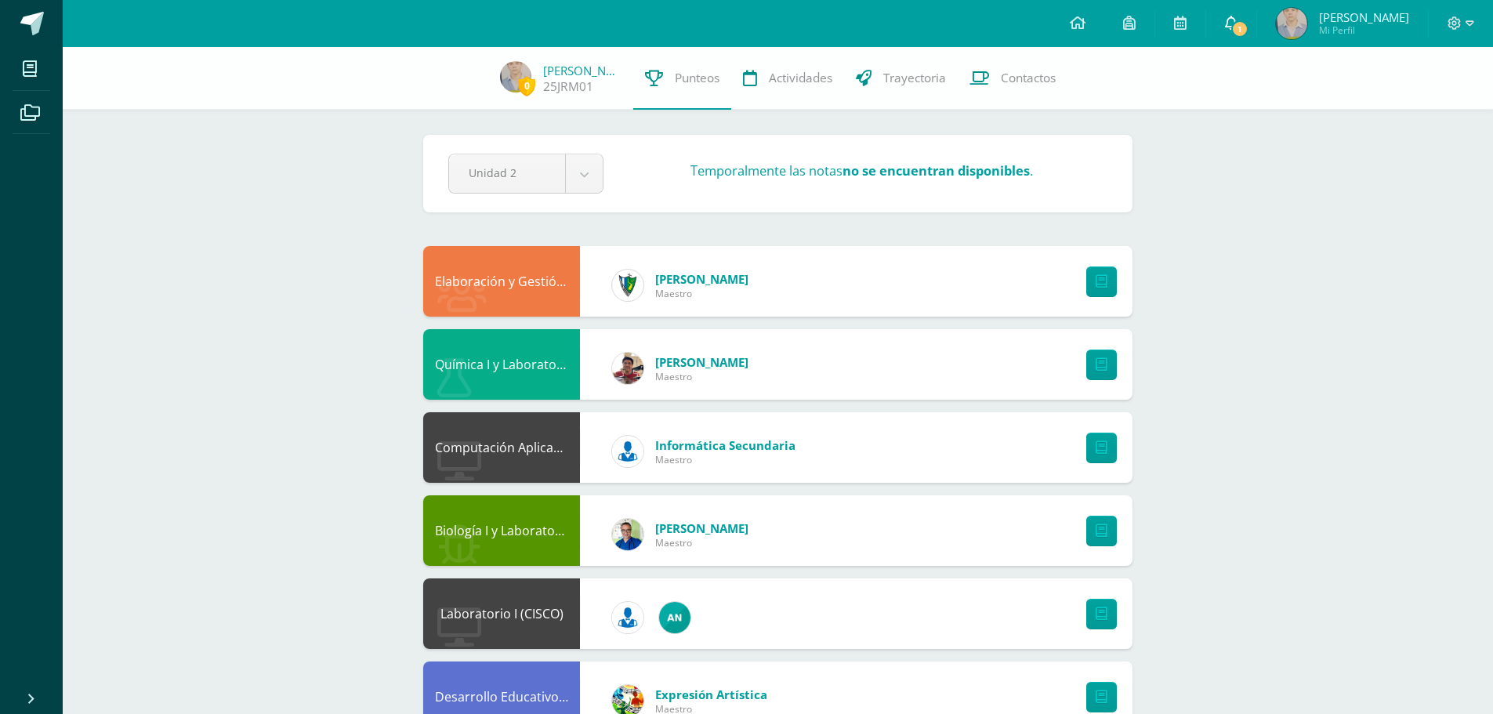
click at [1230, 22] on icon at bounding box center [1231, 23] width 13 height 14
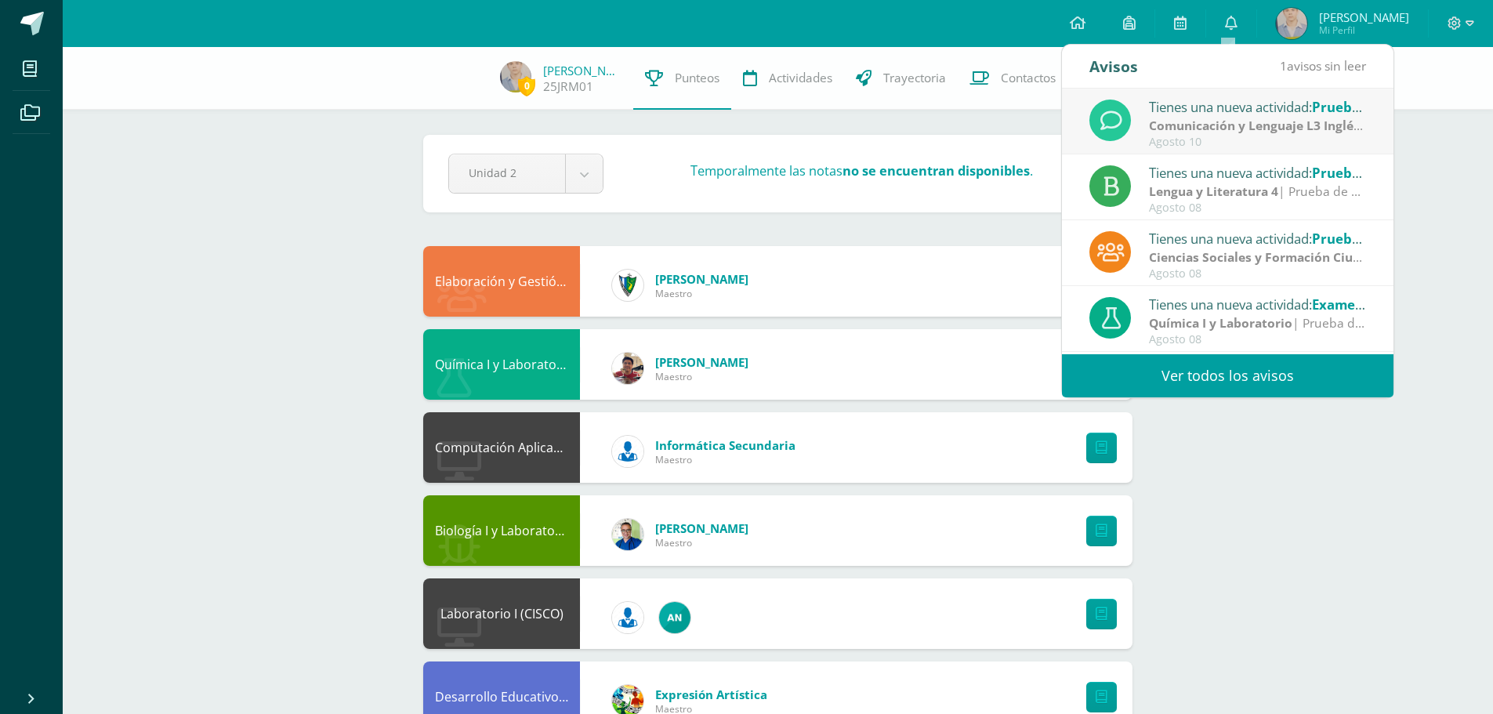
click at [1241, 367] on link "Ver todos los avisos" at bounding box center [1228, 375] width 332 height 43
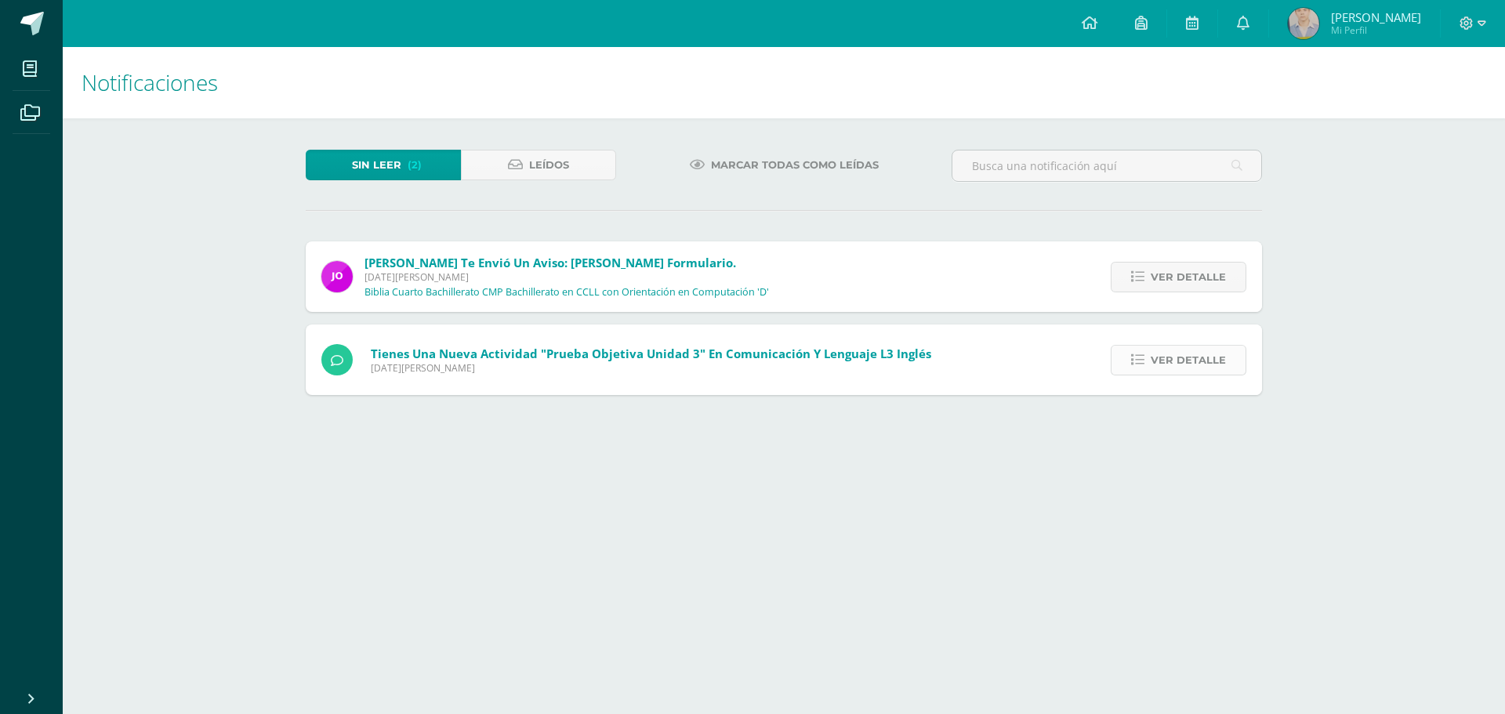
click at [1215, 360] on span "Ver detalle" at bounding box center [1188, 360] width 75 height 29
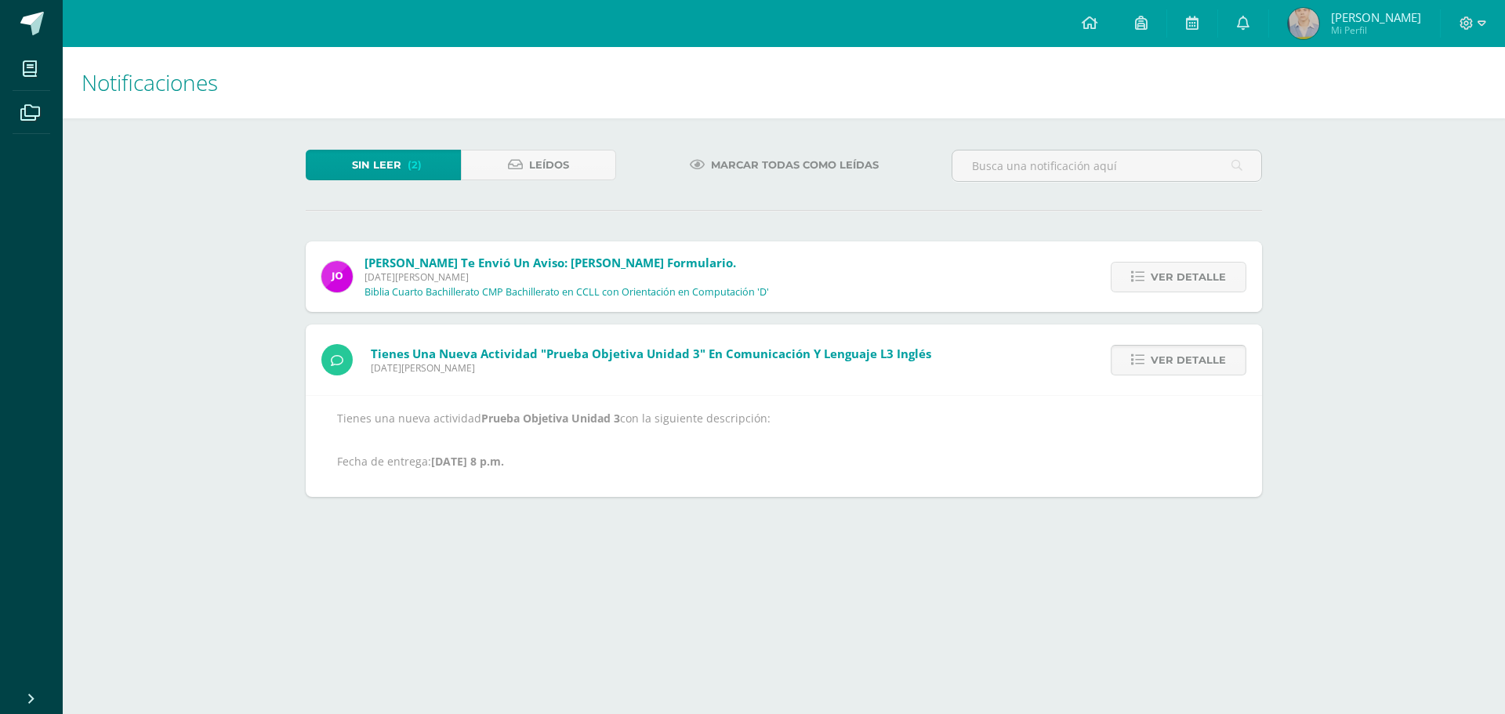
click at [1215, 360] on span "Ver detalle" at bounding box center [1188, 360] width 75 height 29
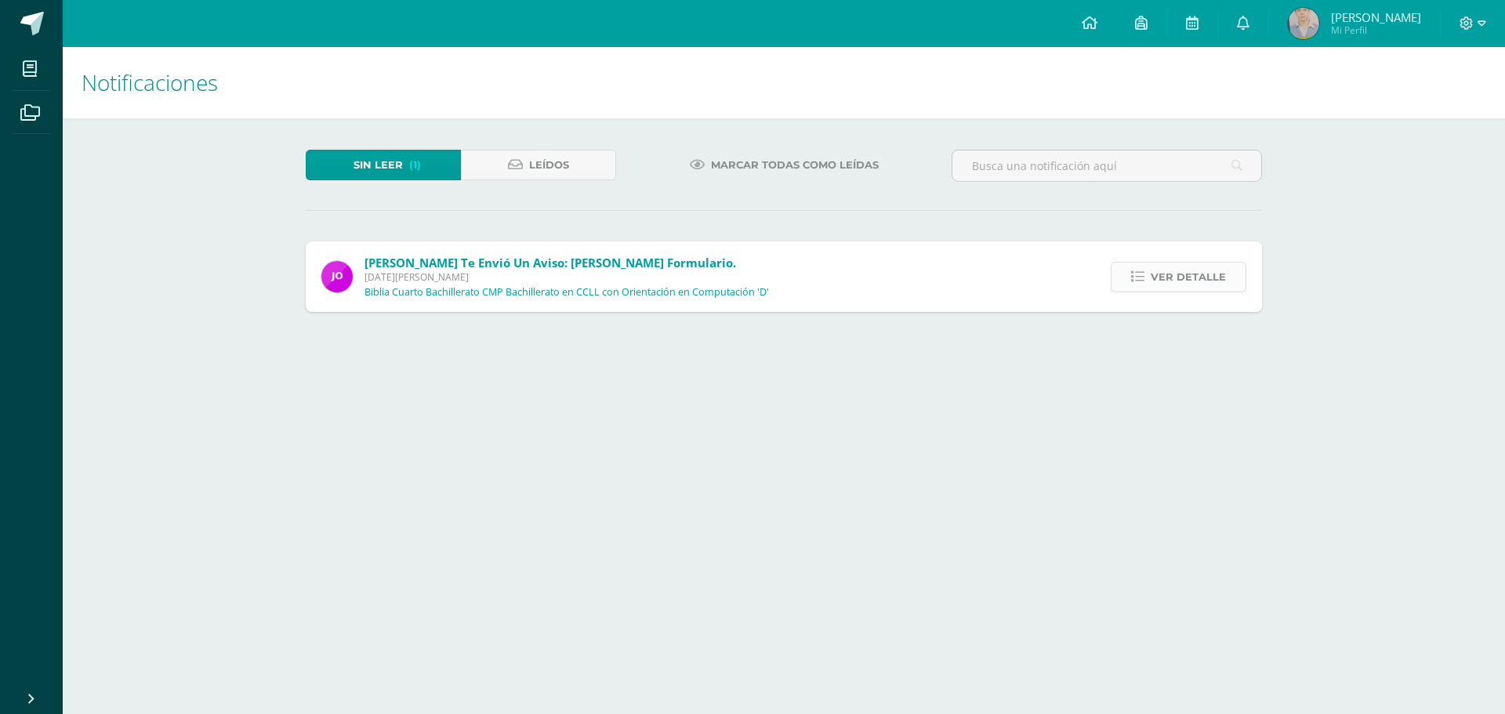
click at [1201, 284] on span "Ver detalle" at bounding box center [1188, 277] width 75 height 29
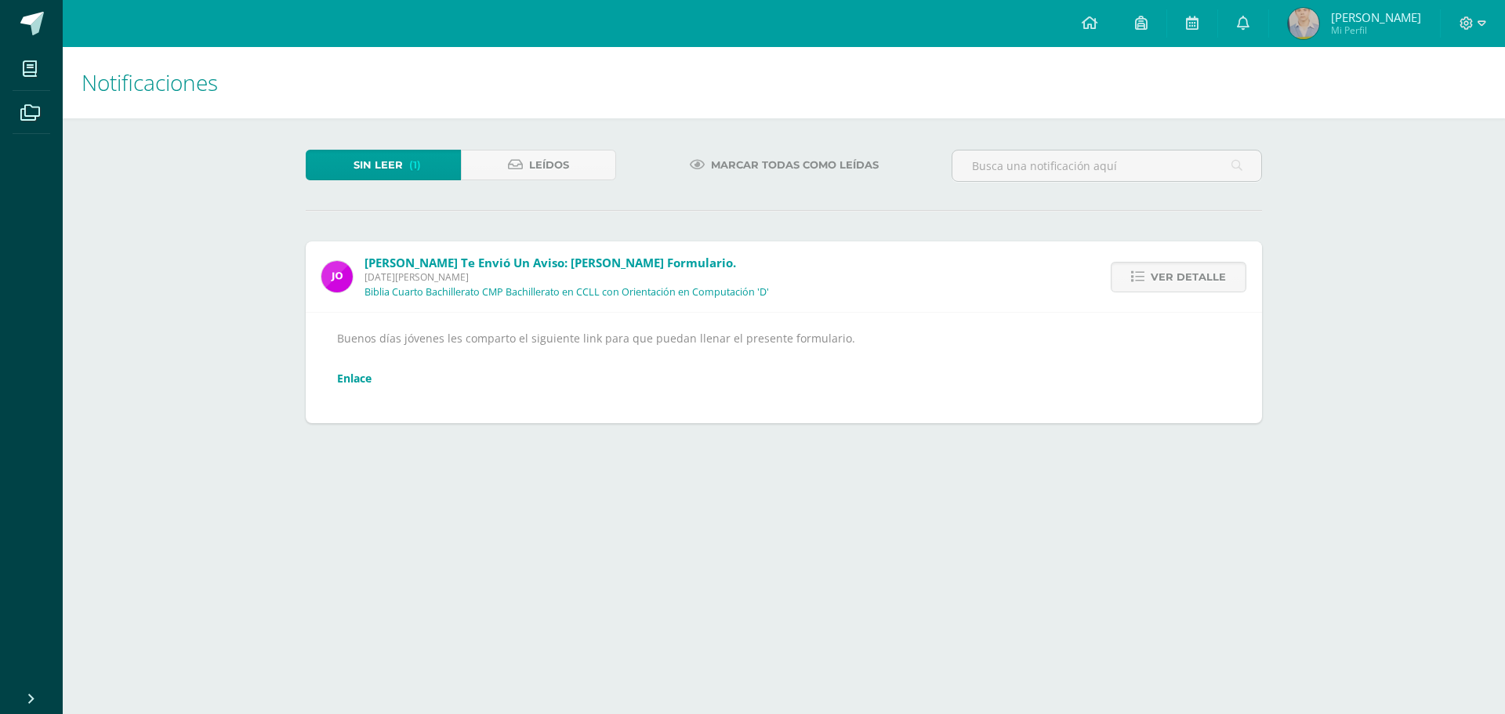
click at [348, 374] on link "Enlace" at bounding box center [354, 378] width 34 height 15
